Goal: Task Accomplishment & Management: Use online tool/utility

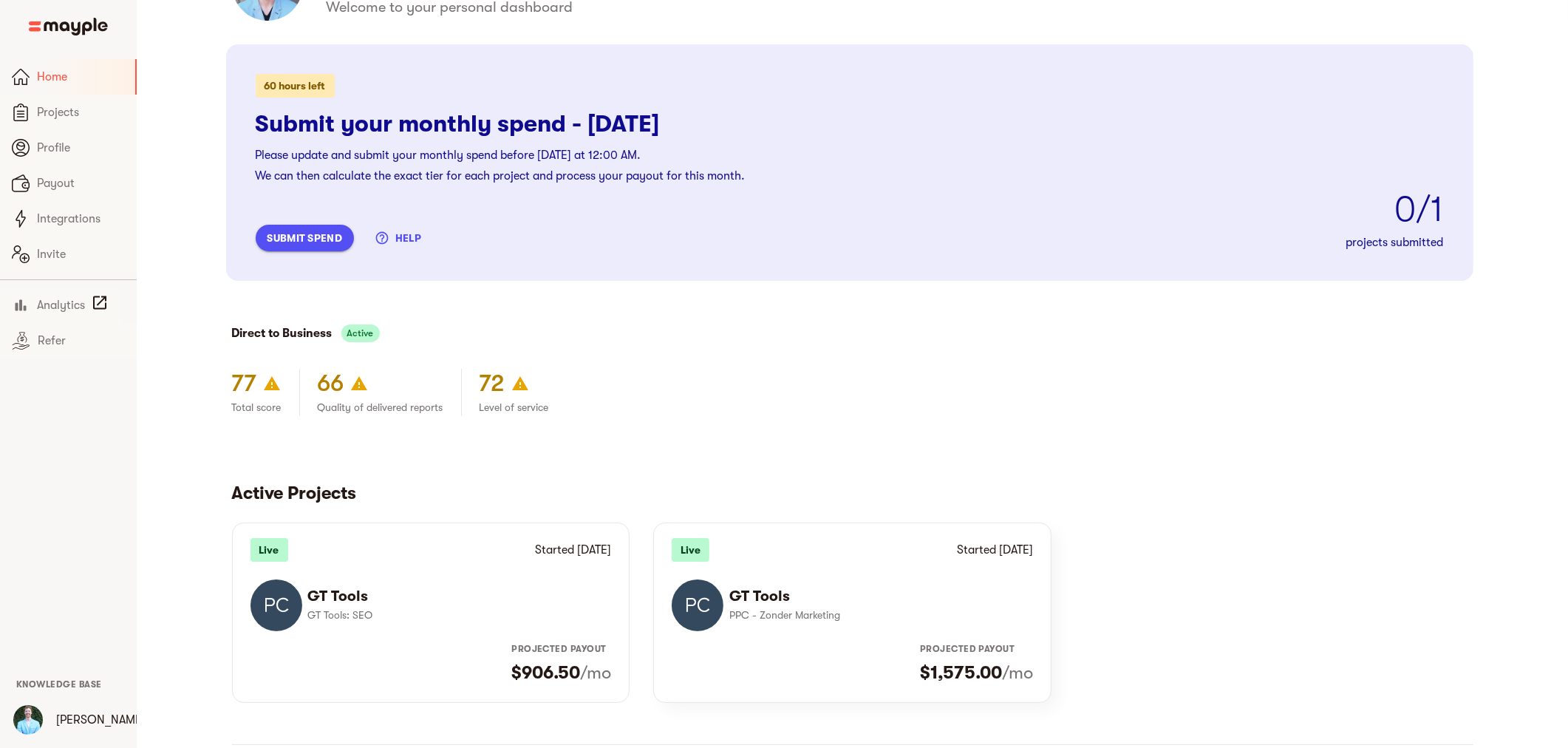
scroll to position [242, 0]
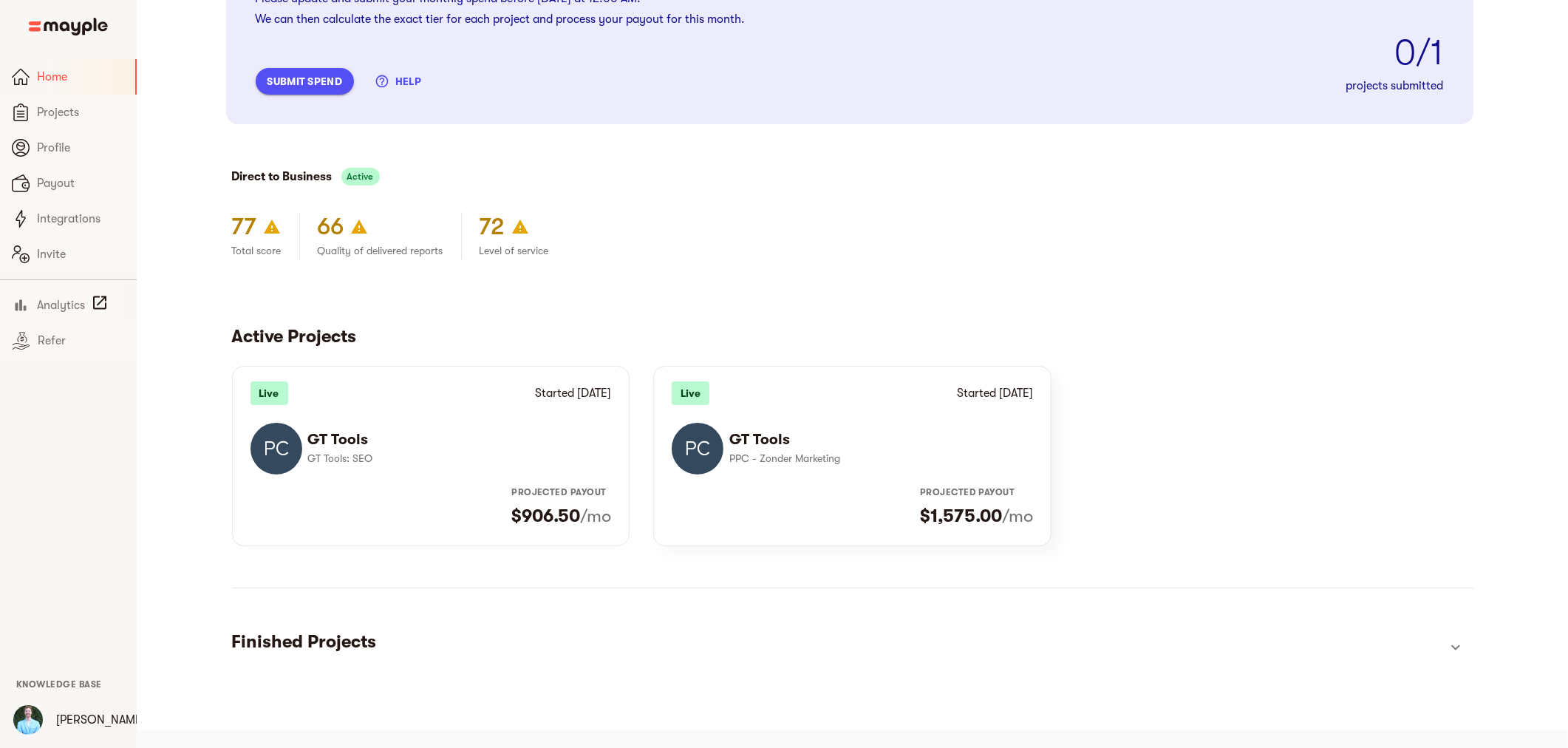
click at [823, 454] on p "PPC - Zonder Marketing" at bounding box center [874, 459] width 292 height 18
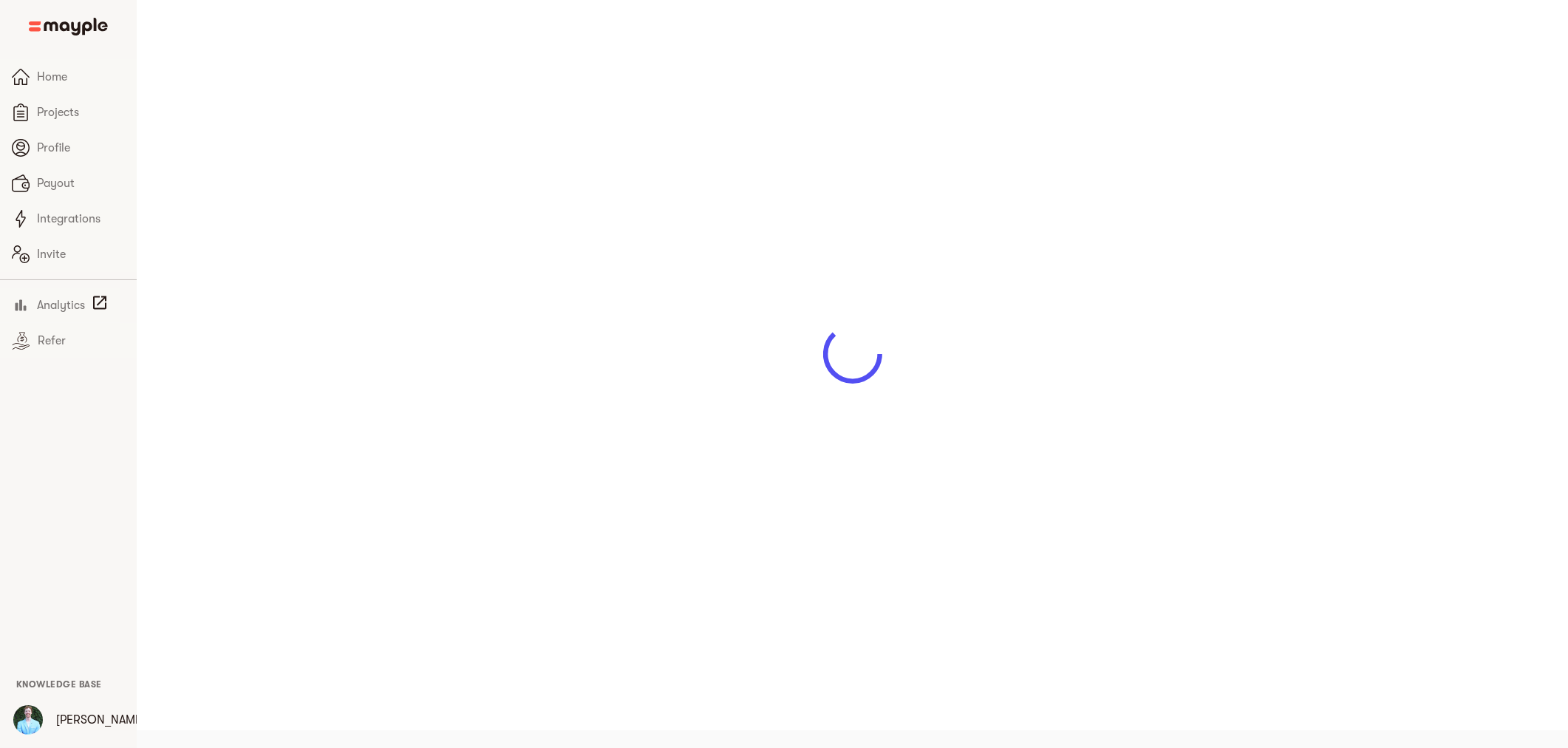
scroll to position [18, 0]
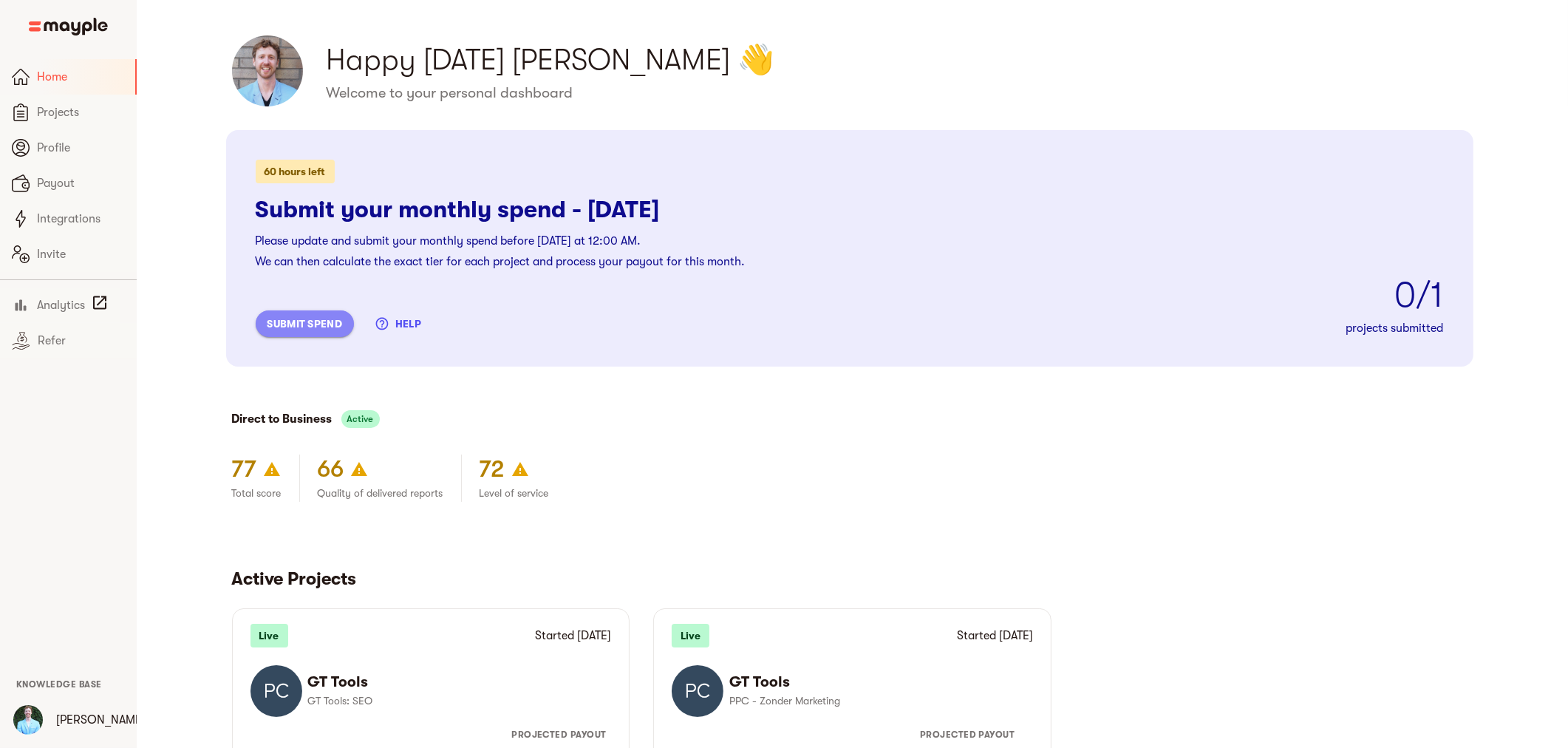
click at [320, 316] on span "submit spend" at bounding box center [305, 324] width 75 height 18
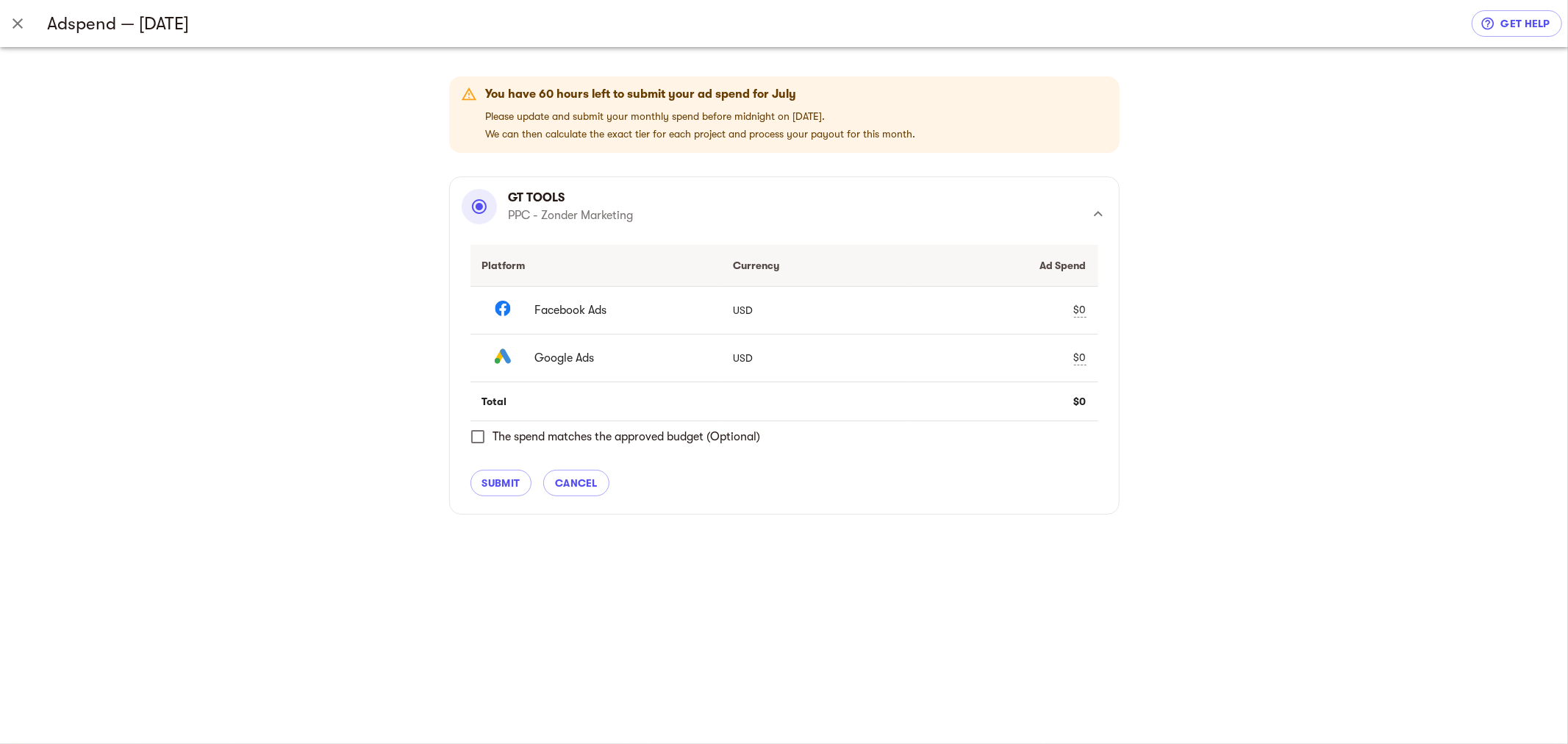
click at [1076, 305] on div "$0" at bounding box center [1080, 310] width 13 height 16
drag, startPoint x: 937, startPoint y: 307, endPoint x: 894, endPoint y: 306, distance: 43.0
click at [894, 306] on tr "Facebook Ads USD 0 check clear" at bounding box center [784, 309] width 627 height 48
type input "4896"
click at [1080, 359] on div "$0" at bounding box center [1080, 358] width 13 height 16
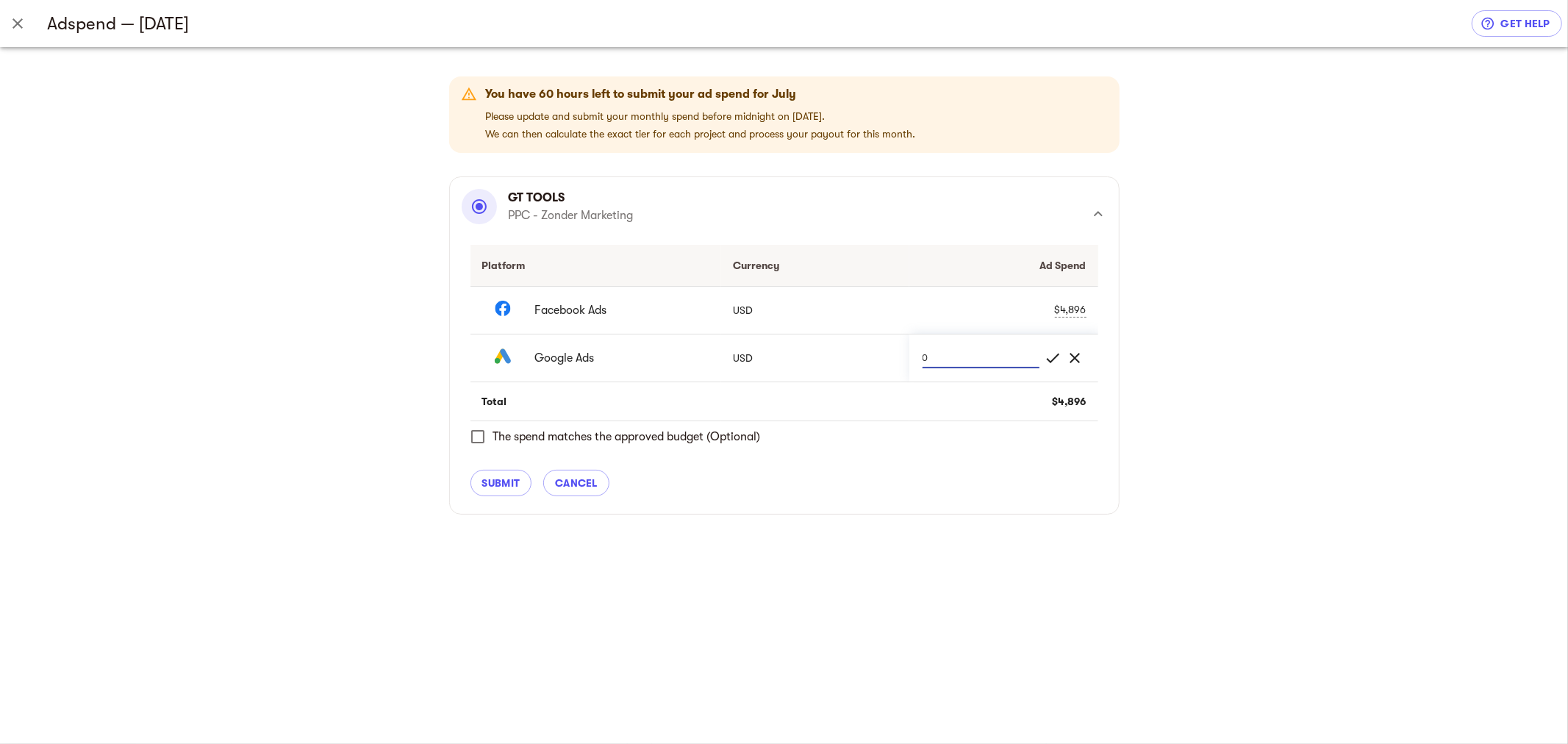
click at [902, 353] on tr "Google Ads USD 0 check clear" at bounding box center [784, 357] width 627 height 48
type input "11056"
click at [1055, 351] on span "check" at bounding box center [1053, 358] width 18 height 18
click at [481, 496] on button "submit" at bounding box center [501, 483] width 62 height 26
